Goal: Communication & Community: Share content

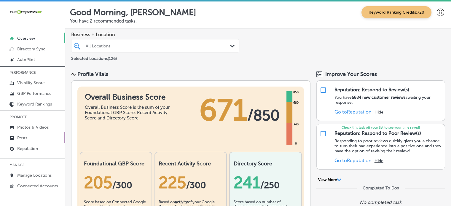
click at [33, 135] on link "Posts" at bounding box center [32, 137] width 65 height 11
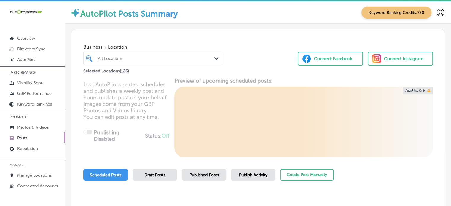
click at [137, 60] on div "All Locations" at bounding box center [156, 58] width 117 height 5
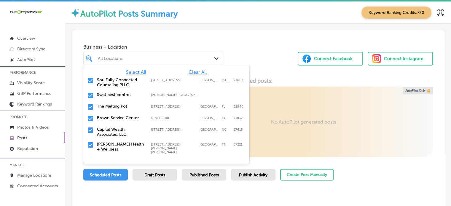
click at [193, 70] on span "Clear All" at bounding box center [197, 72] width 18 height 6
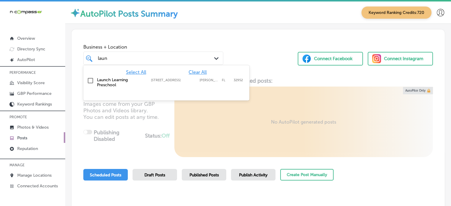
click at [155, 82] on label "[STREET_ADDRESS]" at bounding box center [174, 80] width 46 height 4
type input "laun"
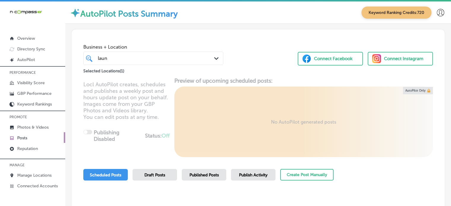
click at [236, 59] on div "Business + Location [PERSON_NAME] Path Created with Sketch. Selected Locations …" at bounding box center [257, 51] width 373 height 45
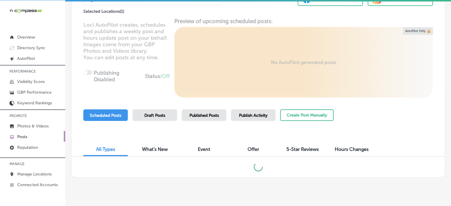
scroll to position [68, 0]
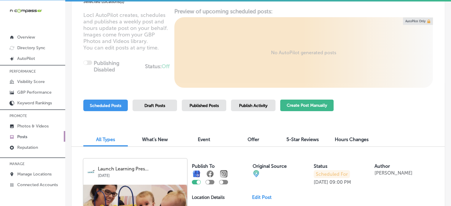
click at [306, 107] on button "Create Post Manually" at bounding box center [306, 106] width 53 height 12
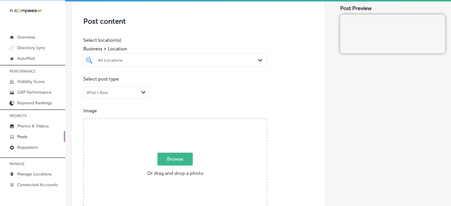
scroll to position [121, 0]
click at [158, 68] on div at bounding box center [175, 70] width 184 height 9
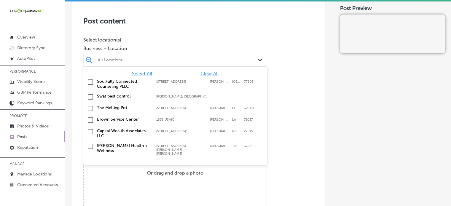
click at [168, 63] on div "All Locations" at bounding box center [175, 59] width 161 height 9
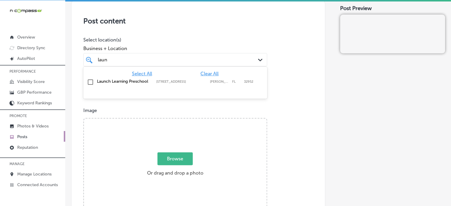
click at [155, 78] on div "Launch Learning Preschool [STREET_ADDRESS] [STREET_ADDRESS]" at bounding box center [175, 82] width 179 height 9
type input "laun"
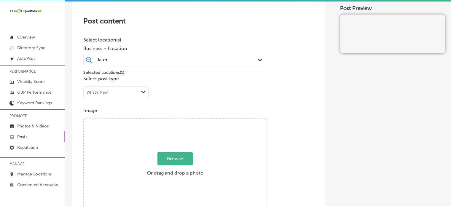
click at [178, 39] on p "Select location(s)" at bounding box center [175, 40] width 184 height 6
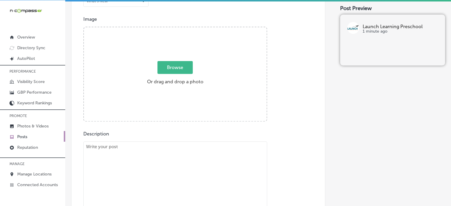
scroll to position [217, 0]
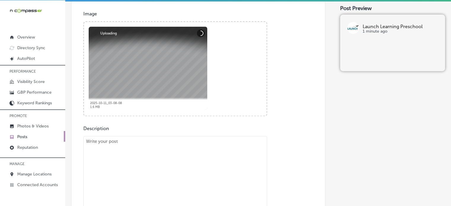
click at [202, 161] on textarea at bounding box center [175, 177] width 184 height 83
paste textarea ""Lo ips dolorsit am consecte adip Elitse Doeiusmo Temporinc utl etdolo ma ""Ali…"
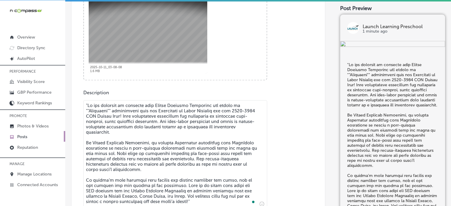
scroll to position [263, 0]
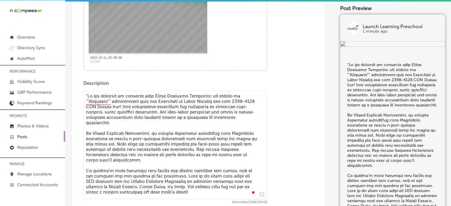
click at [87, 95] on textarea "To enrich screen reader interactions, please activate Accessibility in Grammarl…" at bounding box center [175, 145] width 184 height 108
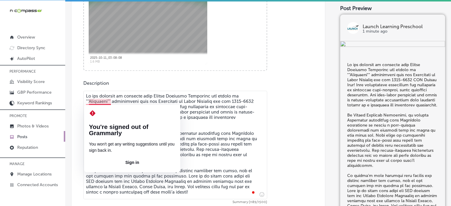
click at [108, 99] on textarea "To enrich screen reader interactions, please activate Accessibility in Grammarl…" at bounding box center [175, 145] width 184 height 108
click at [109, 100] on textarea "To enrich screen reader interactions, please activate Accessibility in Grammarl…" at bounding box center [175, 145] width 184 height 108
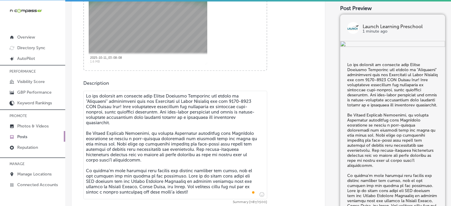
click at [137, 125] on textarea "To enrich screen reader interactions, please activate Accessibility in Grammarl…" at bounding box center [175, 145] width 184 height 108
type textarea "Lo ips dolorsit am consecte adip Elitse Doeiusmo Temporinc utl etdolo ma "Aliqu…"
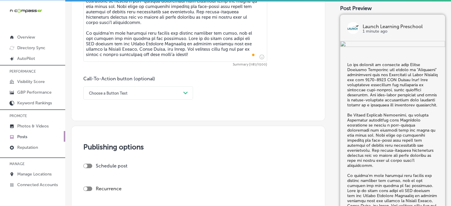
scroll to position [401, 0]
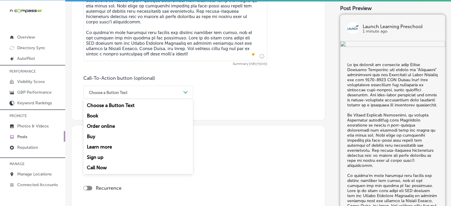
click at [162, 93] on div "Choose a Button Text" at bounding box center [133, 92] width 95 height 9
click at [104, 166] on div "Call Now" at bounding box center [138, 167] width 110 height 10
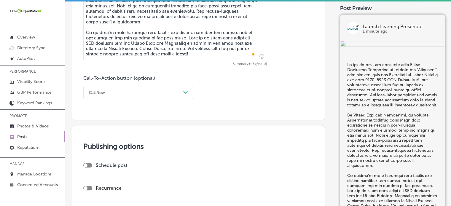
click at [90, 166] on div at bounding box center [87, 165] width 9 height 4
checkbox input "true"
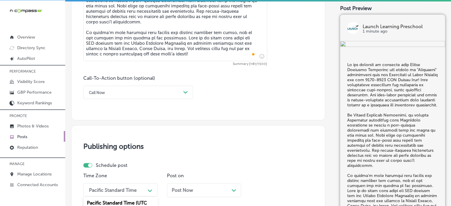
scroll to position [482, 0]
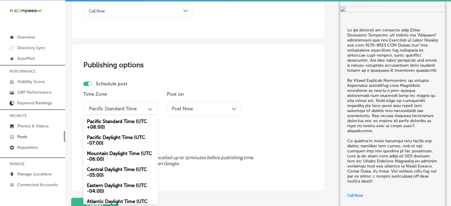
click at [129, 115] on div "option Eastern Daylight Time (UTC -04:00) focused, 5 of 6. 6 results available.…" at bounding box center [120, 108] width 74 height 13
click at [127, 150] on div "Mountain Daylight Time (UTC -06:00)" at bounding box center [120, 156] width 74 height 16
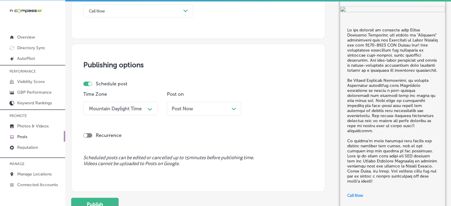
click at [193, 110] on div "Post Now Path Created with Sketch." at bounding box center [204, 109] width 65 height 6
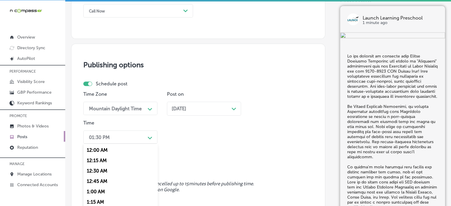
scroll to position [511, 0]
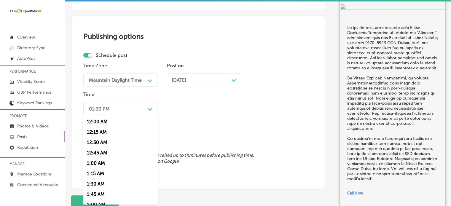
click at [141, 115] on div "option 12:15 AM focused, 2 of 96. 96 results available. Use Up and Down to choo…" at bounding box center [120, 108] width 74 height 13
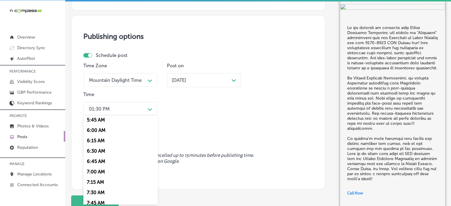
click at [99, 170] on div "7:00 AM" at bounding box center [120, 171] width 74 height 10
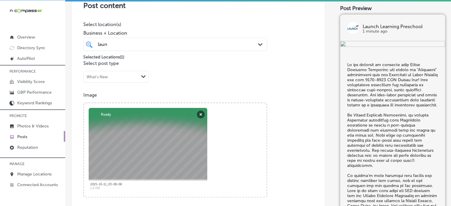
scroll to position [135, 0]
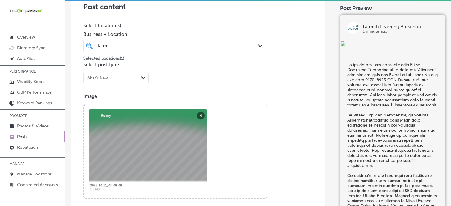
click at [193, 57] on div "Selected Locations ( 1 )" at bounding box center [175, 56] width 184 height 7
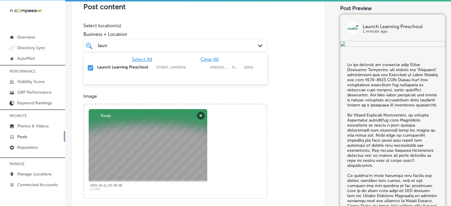
click at [193, 46] on div "[PERSON_NAME]" at bounding box center [167, 45] width 140 height 8
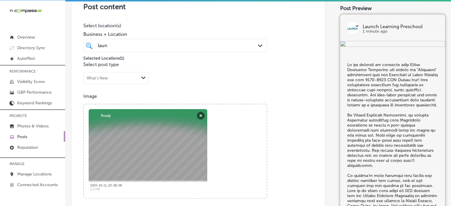
click at [268, 111] on div "Image Powered by PQINA Browse Or drag and drop a photo 2025-10-11_03-08-08 Abor…" at bounding box center [198, 145] width 230 height 105
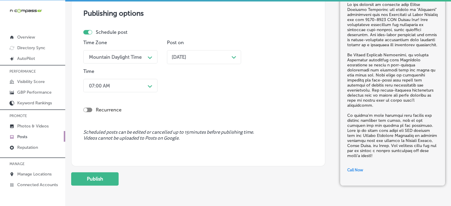
scroll to position [550, 0]
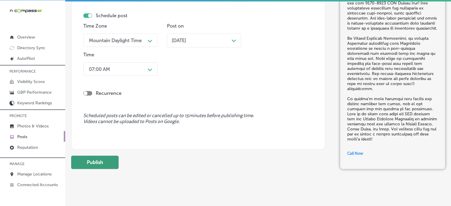
click at [107, 157] on button "Publish" at bounding box center [94, 162] width 47 height 13
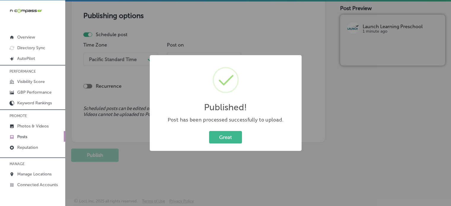
scroll to position [531, 0]
drag, startPoint x: 230, startPoint y: 136, endPoint x: 219, endPoint y: 143, distance: 13.4
click at [219, 143] on button "Great" at bounding box center [225, 137] width 33 height 12
